Goal: Navigation & Orientation: Find specific page/section

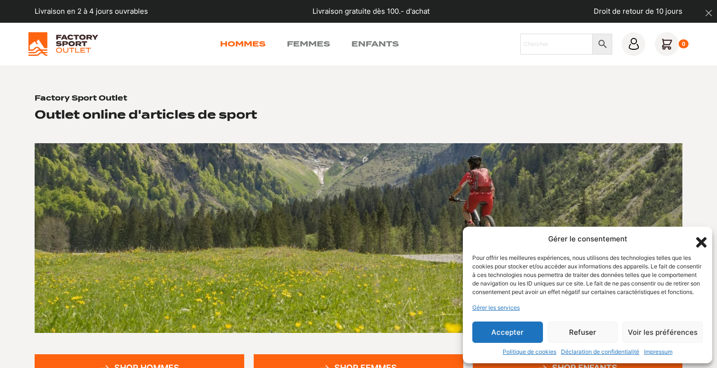
click at [235, 46] on link "Hommes" at bounding box center [243, 43] width 46 height 11
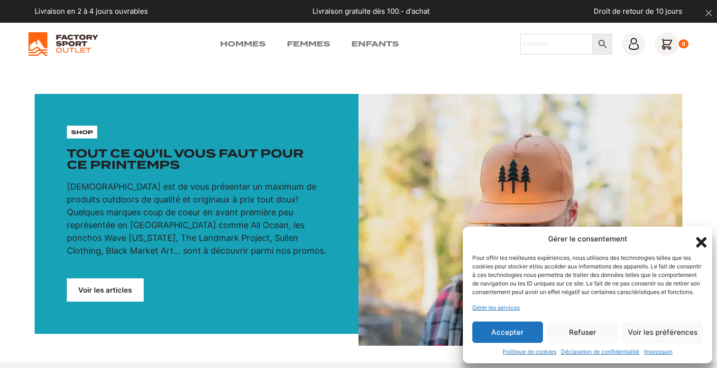
click at [701, 234] on icon "Fermer la boîte de dialogue" at bounding box center [701, 242] width 16 height 16
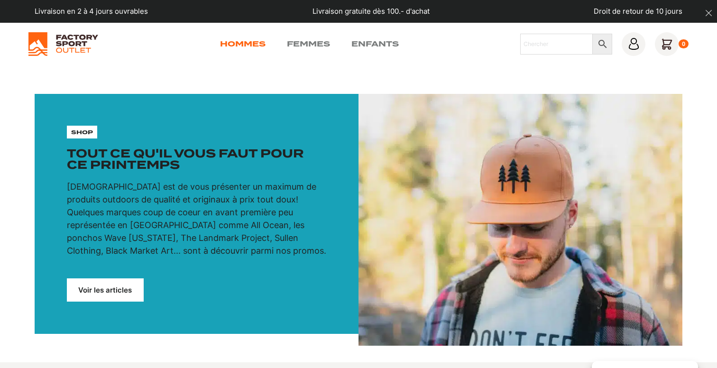
click at [240, 44] on link "Hommes" at bounding box center [243, 43] width 46 height 11
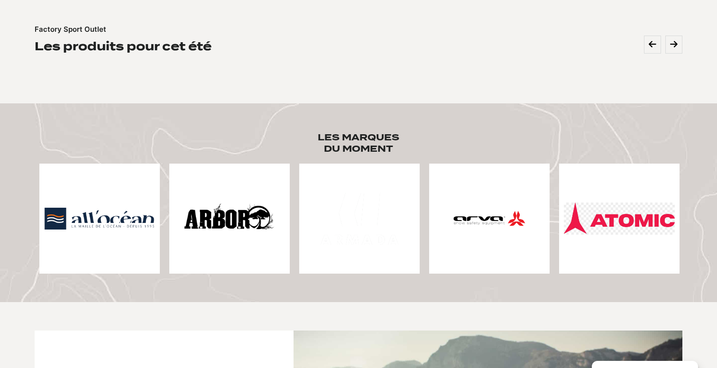
scroll to position [364, 0]
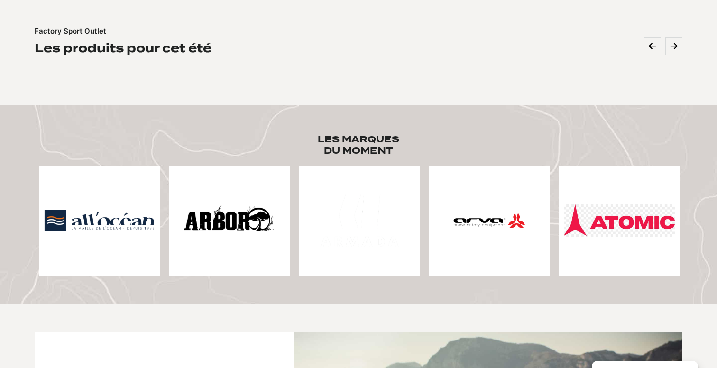
drag, startPoint x: 486, startPoint y: 221, endPoint x: 256, endPoint y: 221, distance: 229.9
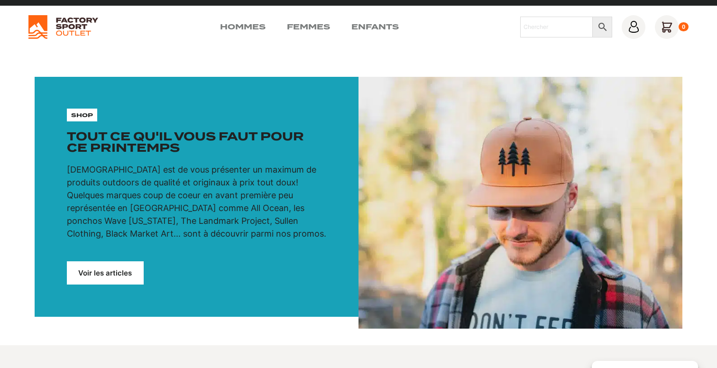
scroll to position [22, 0]
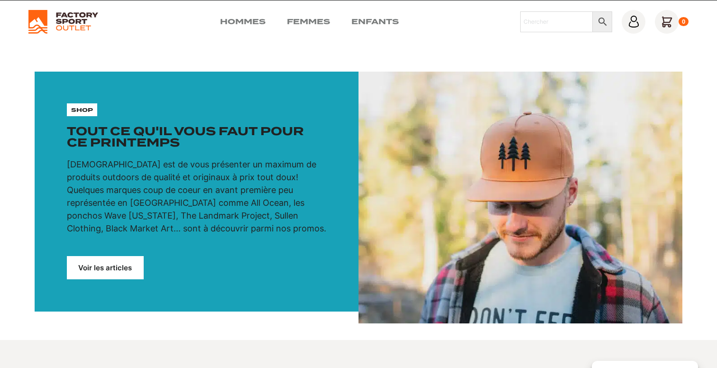
click at [670, 21] on icon at bounding box center [667, 22] width 24 height 24
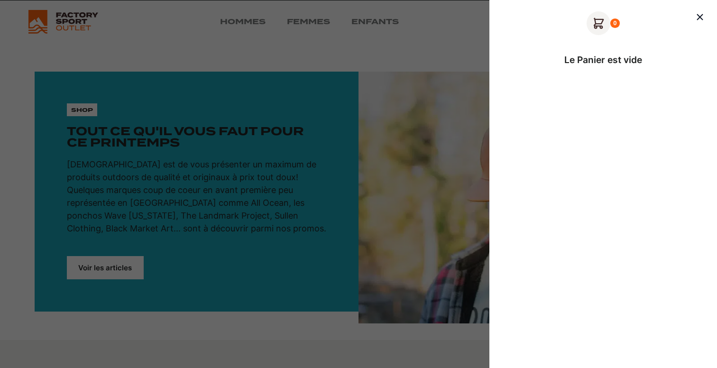
click at [392, 34] on div at bounding box center [358, 184] width 717 height 368
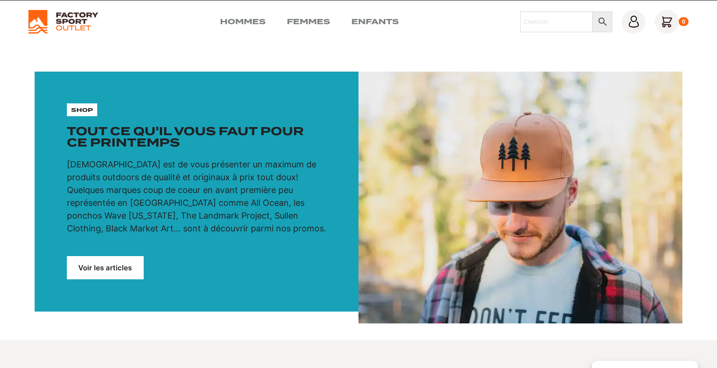
scroll to position [56, 0]
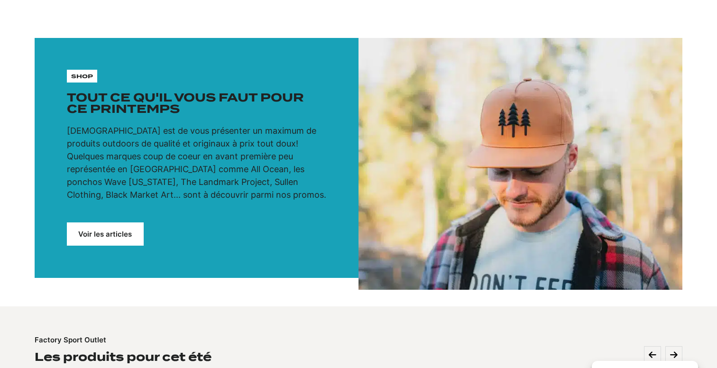
click at [86, 232] on link "Voir les articles" at bounding box center [105, 233] width 77 height 23
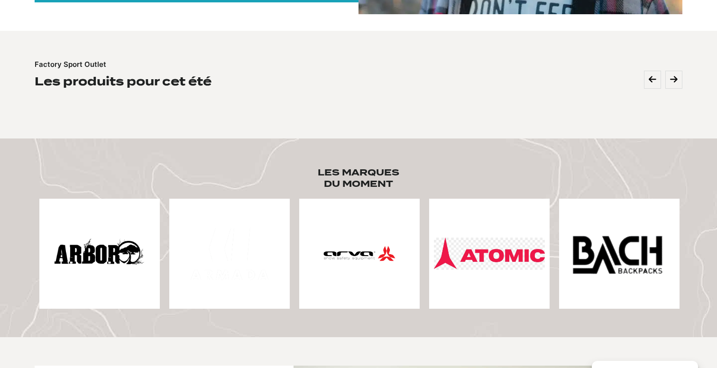
scroll to position [332, 0]
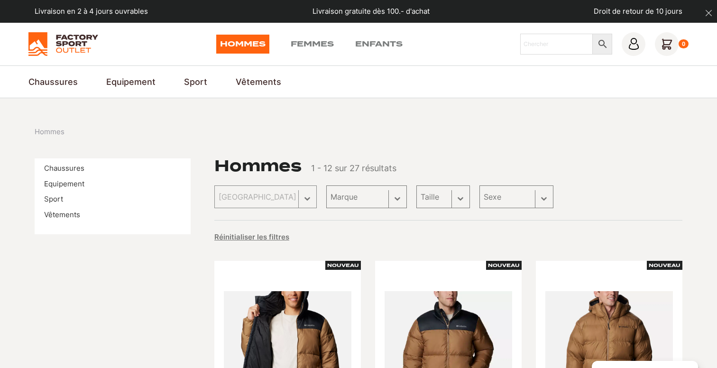
scroll to position [84, 0]
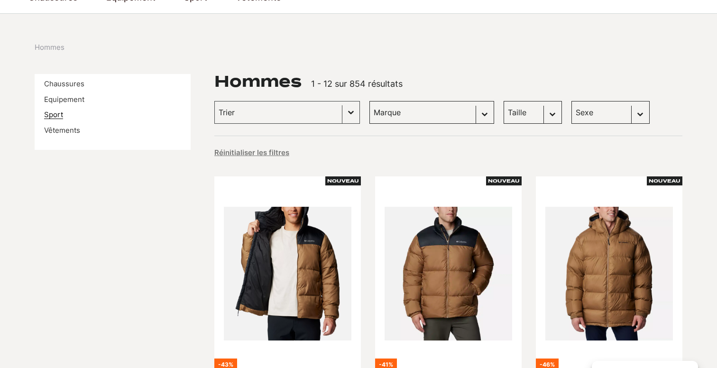
click at [60, 116] on link "Sport" at bounding box center [53, 114] width 19 height 9
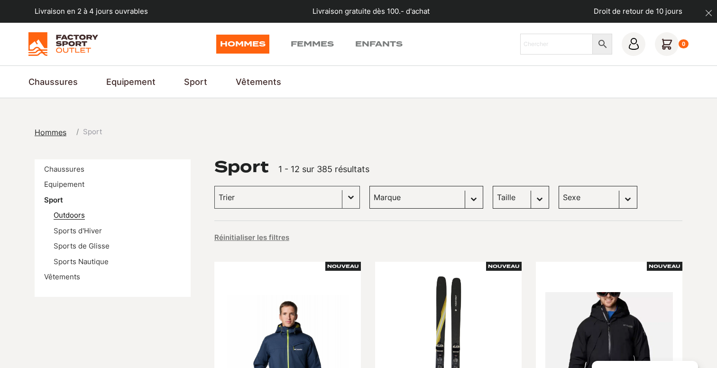
click at [76, 214] on link "Outdoors" at bounding box center [69, 214] width 31 height 9
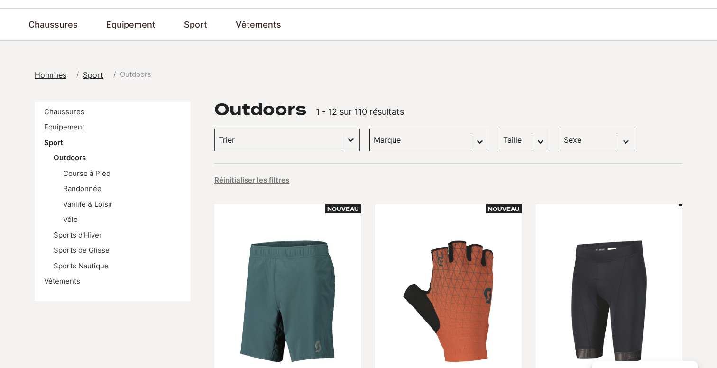
scroll to position [62, 0]
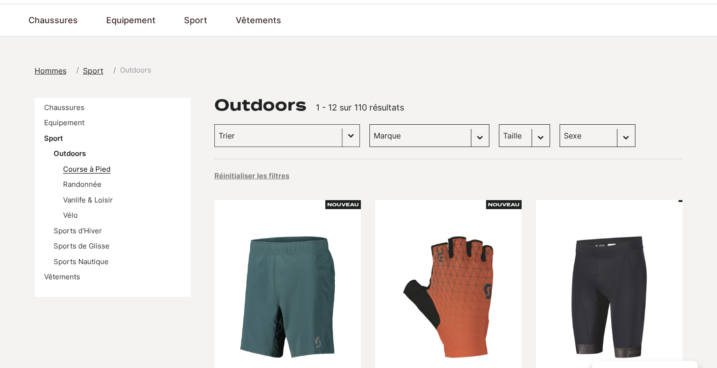
click at [73, 170] on link "Course à Pied" at bounding box center [86, 168] width 47 height 9
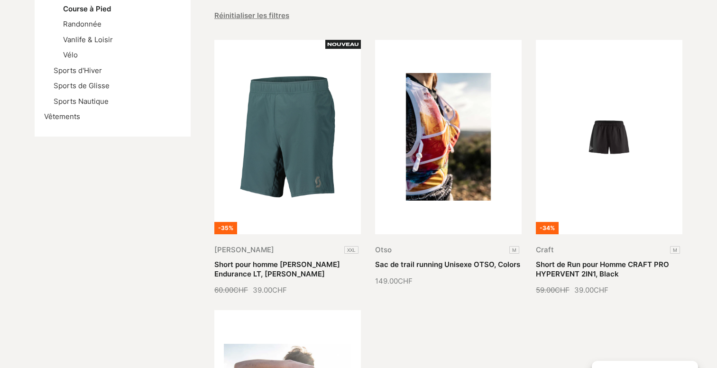
scroll to position [210, 0]
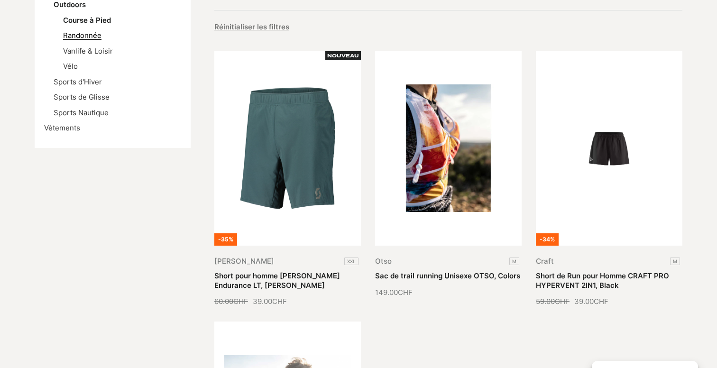
click at [96, 38] on link "Randonnée" at bounding box center [82, 35] width 38 height 9
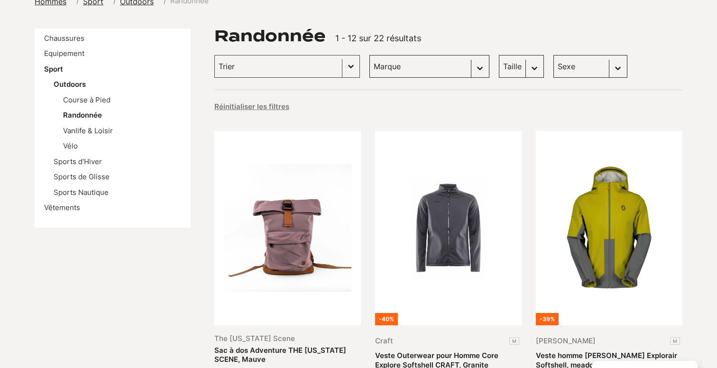
scroll to position [62, 0]
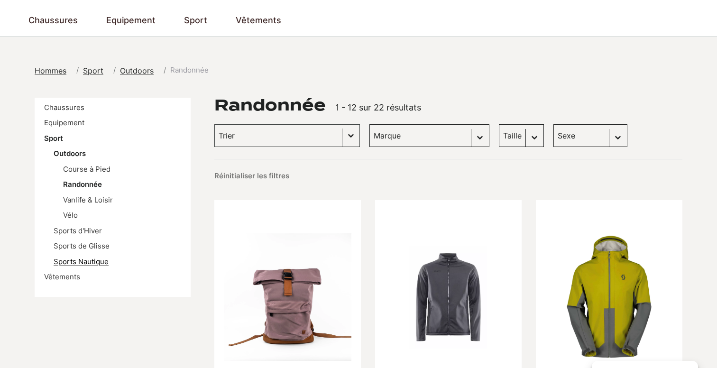
click at [71, 260] on link "Sports Nautique" at bounding box center [81, 261] width 55 height 9
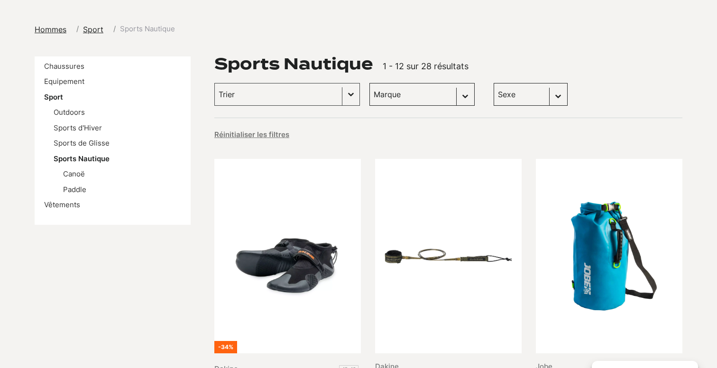
scroll to position [95, 0]
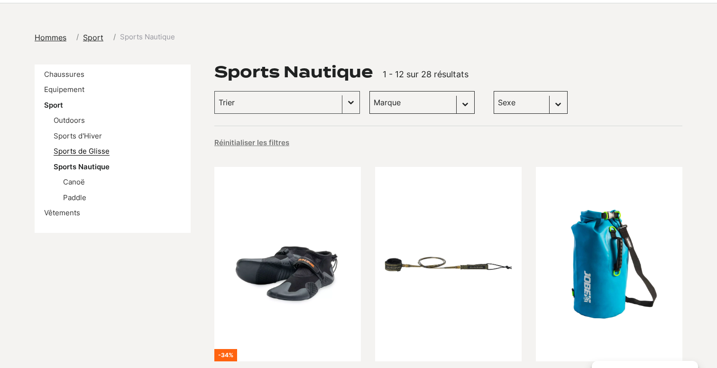
click at [78, 149] on link "Sports de Glisse" at bounding box center [82, 150] width 56 height 9
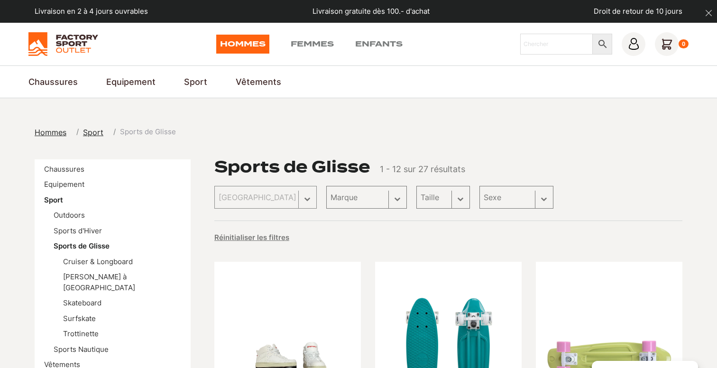
scroll to position [116, 0]
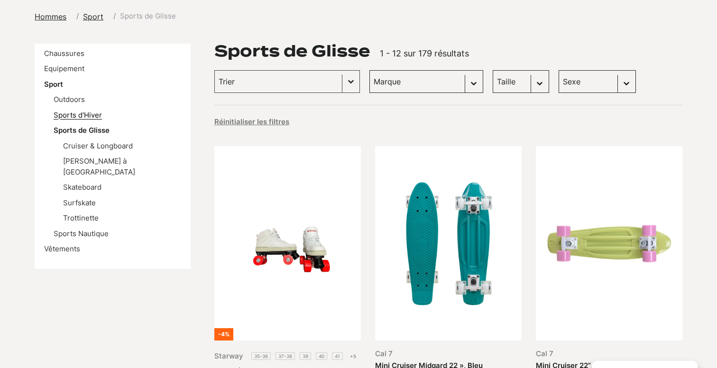
click at [68, 113] on link "Sports d'Hiver" at bounding box center [78, 114] width 48 height 9
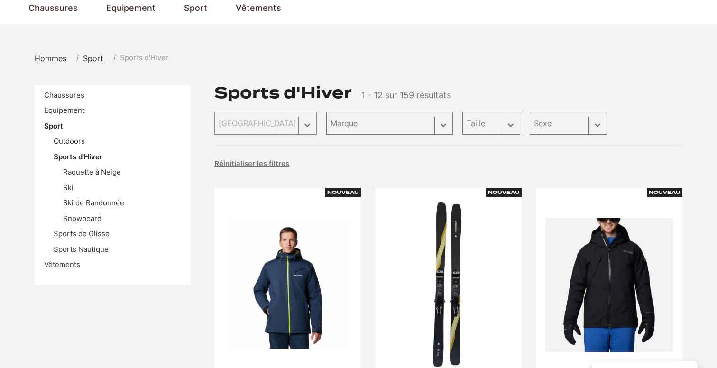
scroll to position [74, 0]
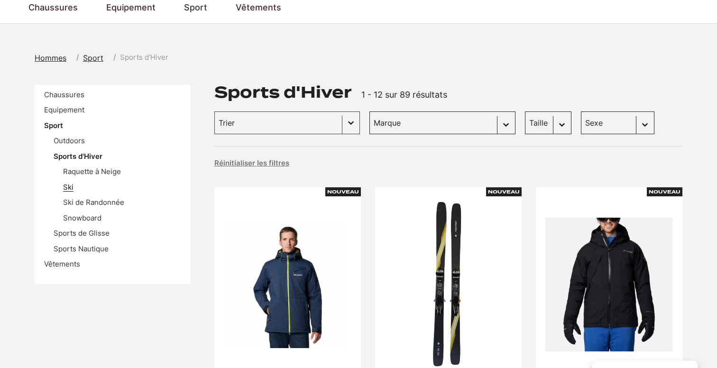
click at [71, 189] on link "Ski" at bounding box center [68, 186] width 10 height 9
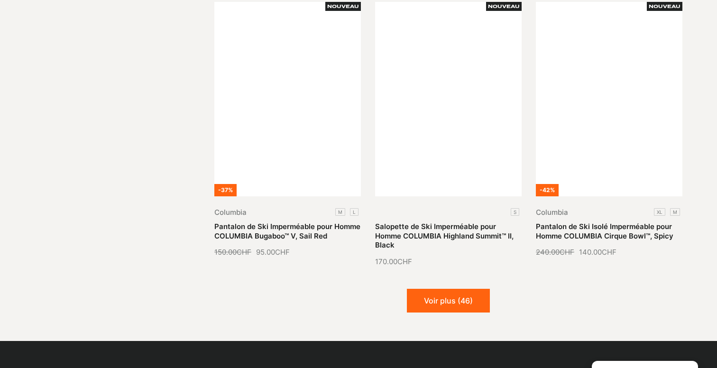
scroll to position [1089, 0]
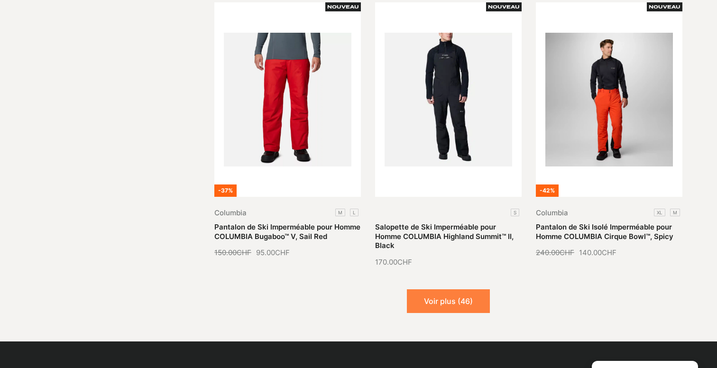
click at [434, 294] on button "Voir plus (46)" at bounding box center [448, 301] width 83 height 24
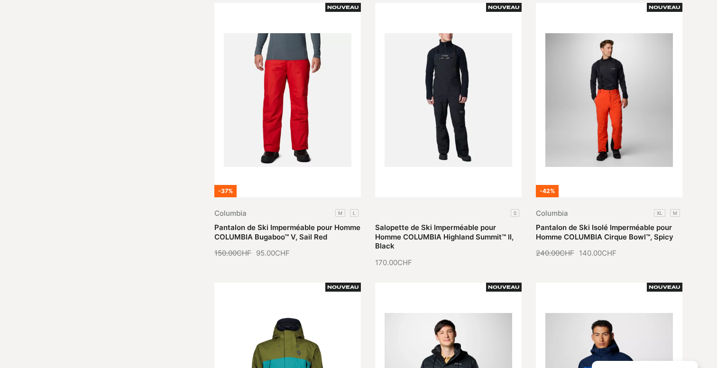
scroll to position [1051, 0]
